Goal: Go to known website: Access a specific website the user already knows

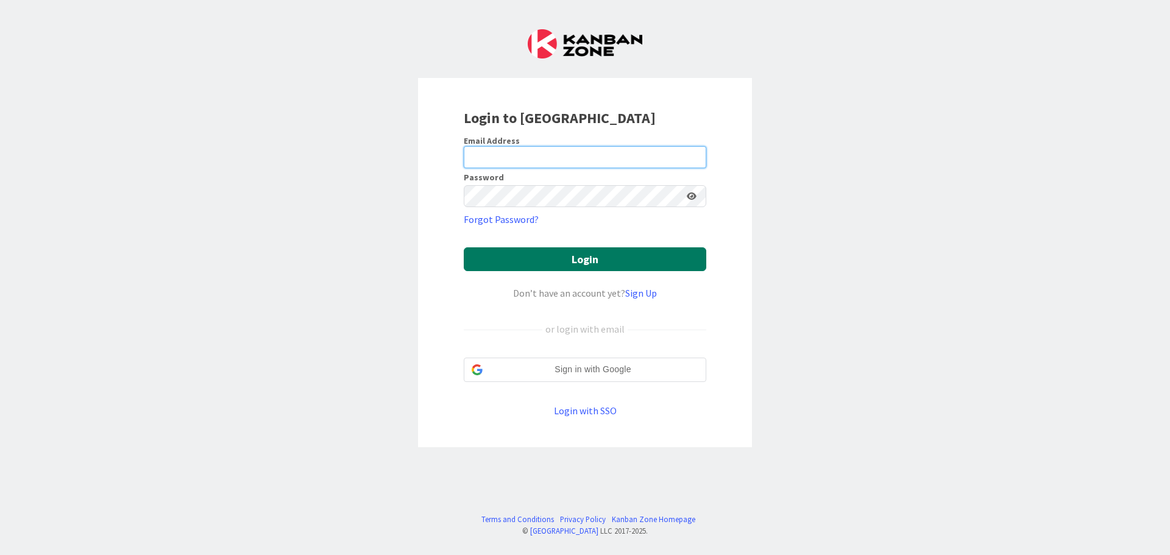
type input "[EMAIL_ADDRESS][DOMAIN_NAME]"
click at [574, 256] on button "Login" at bounding box center [585, 259] width 242 height 24
type input "[EMAIL_ADDRESS][DOMAIN_NAME]"
click at [595, 260] on button "Login" at bounding box center [585, 259] width 242 height 24
